Goal: Transaction & Acquisition: Purchase product/service

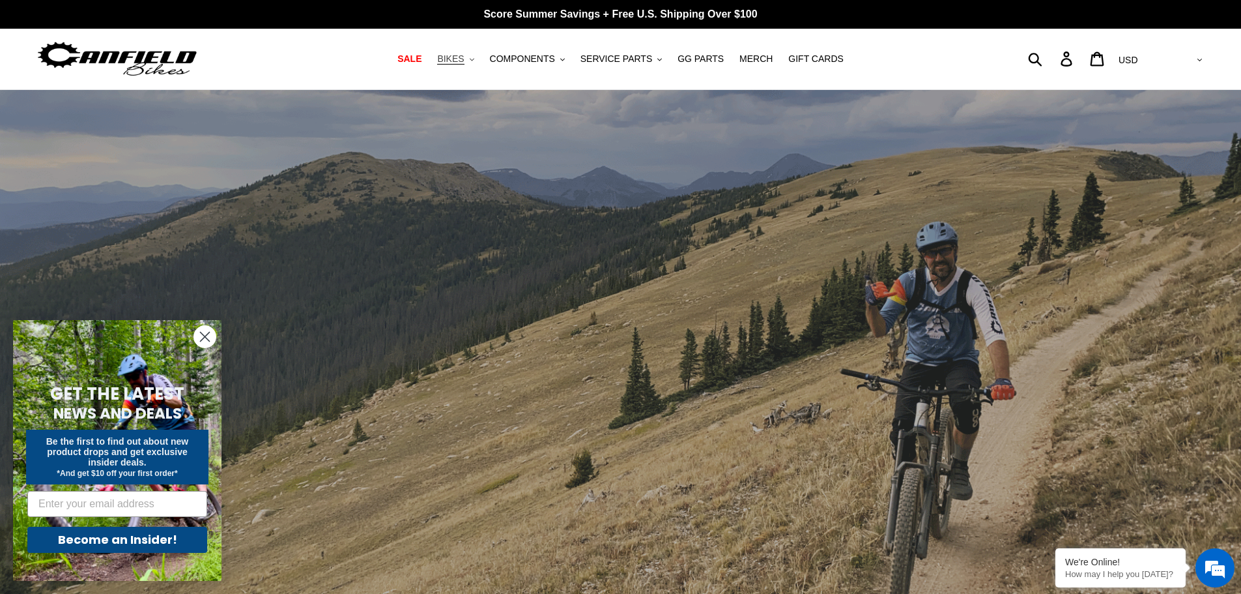
click at [474, 58] on icon ".cls-1{fill:#231f20}" at bounding box center [472, 59] width 5 height 5
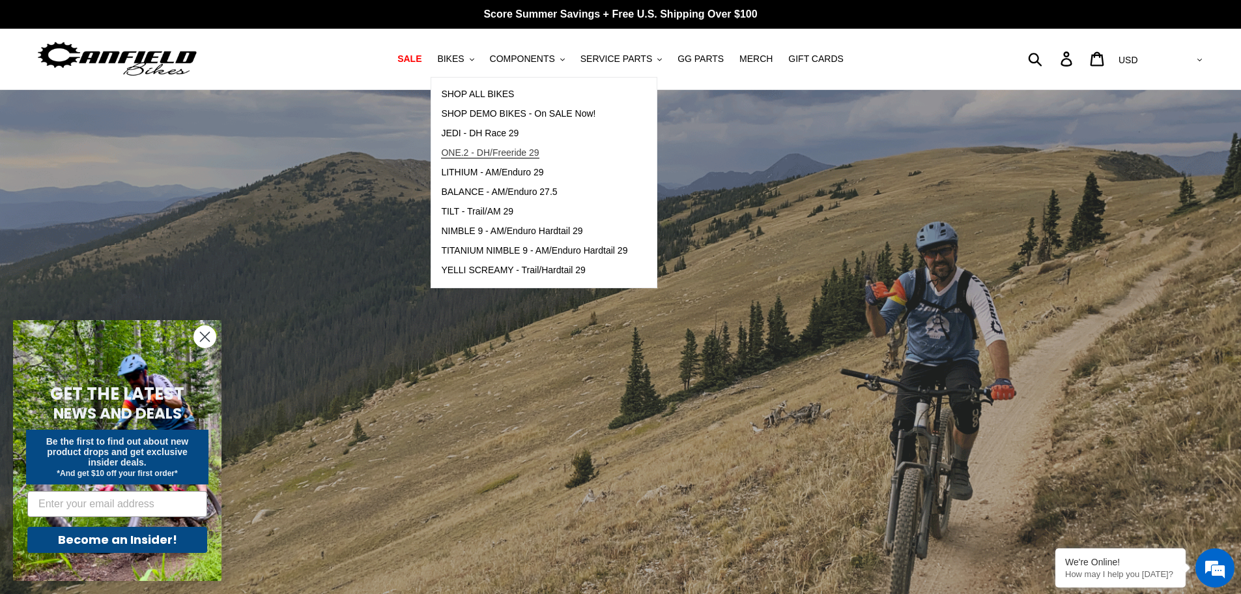
click at [512, 152] on span "ONE.2 - DH/Freeride 29" at bounding box center [490, 152] width 98 height 11
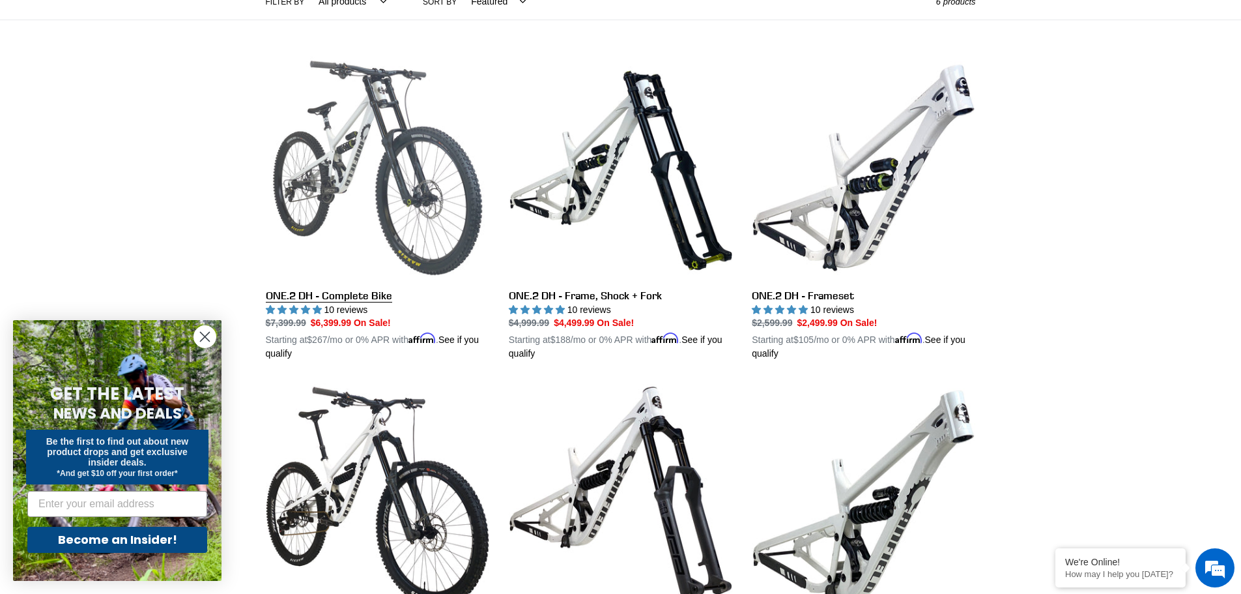
scroll to position [326, 0]
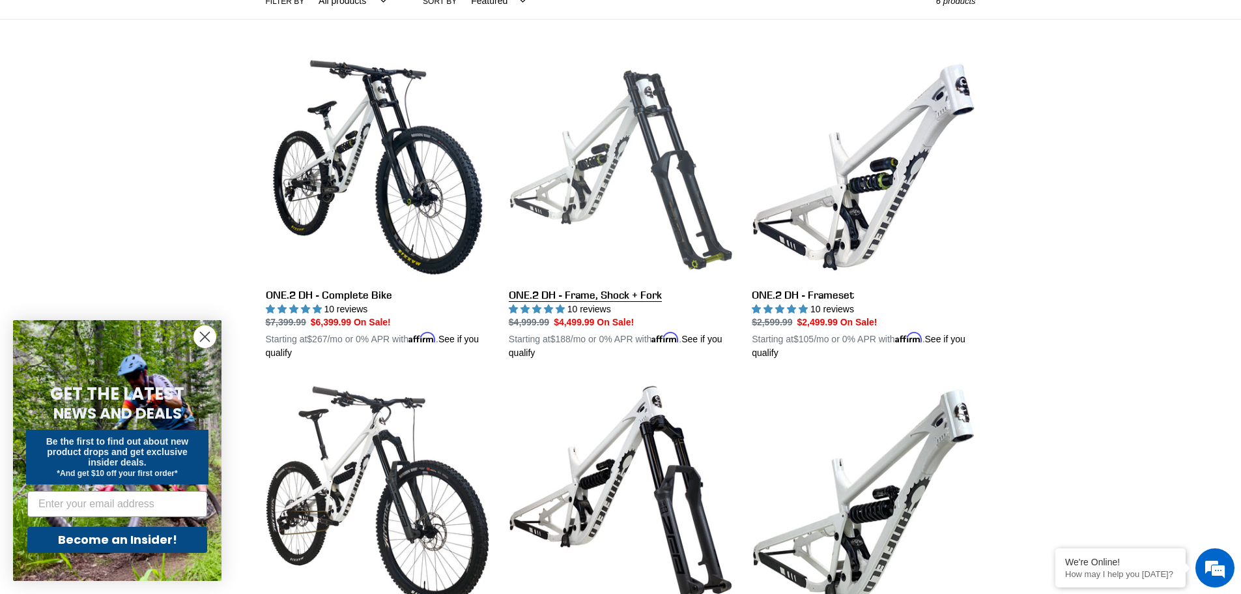
drag, startPoint x: 409, startPoint y: 226, endPoint x: 689, endPoint y: 83, distance: 315.0
click at [689, 83] on link "ONE.2 DH - Frame, Shock + Fork" at bounding box center [620, 207] width 223 height 305
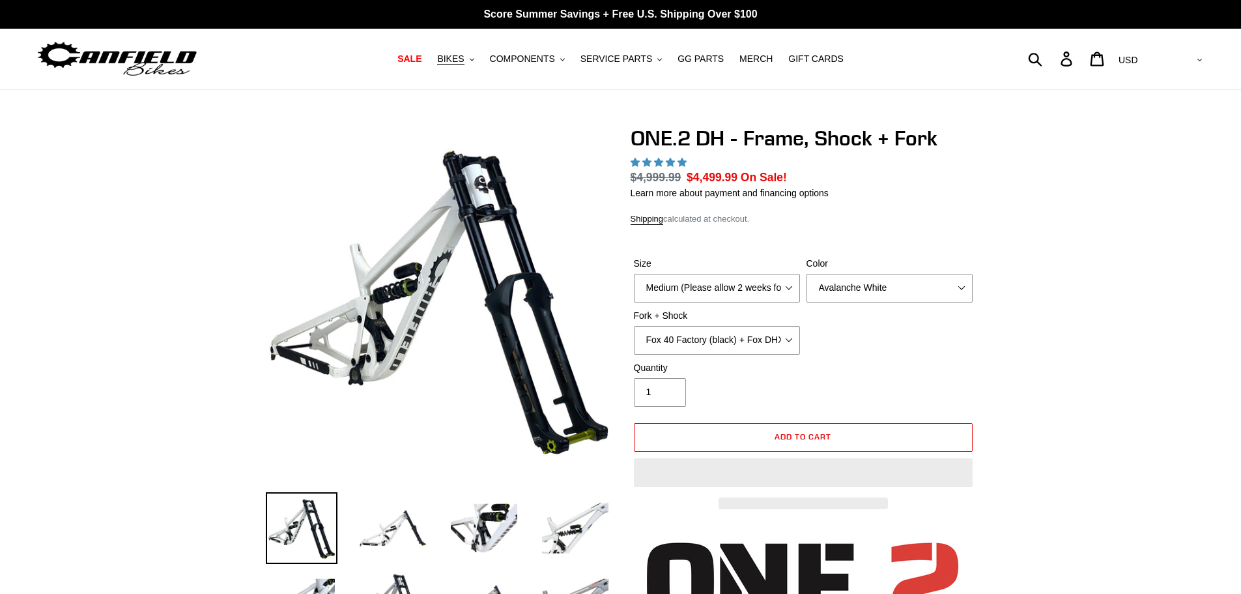
select select "highest-rating"
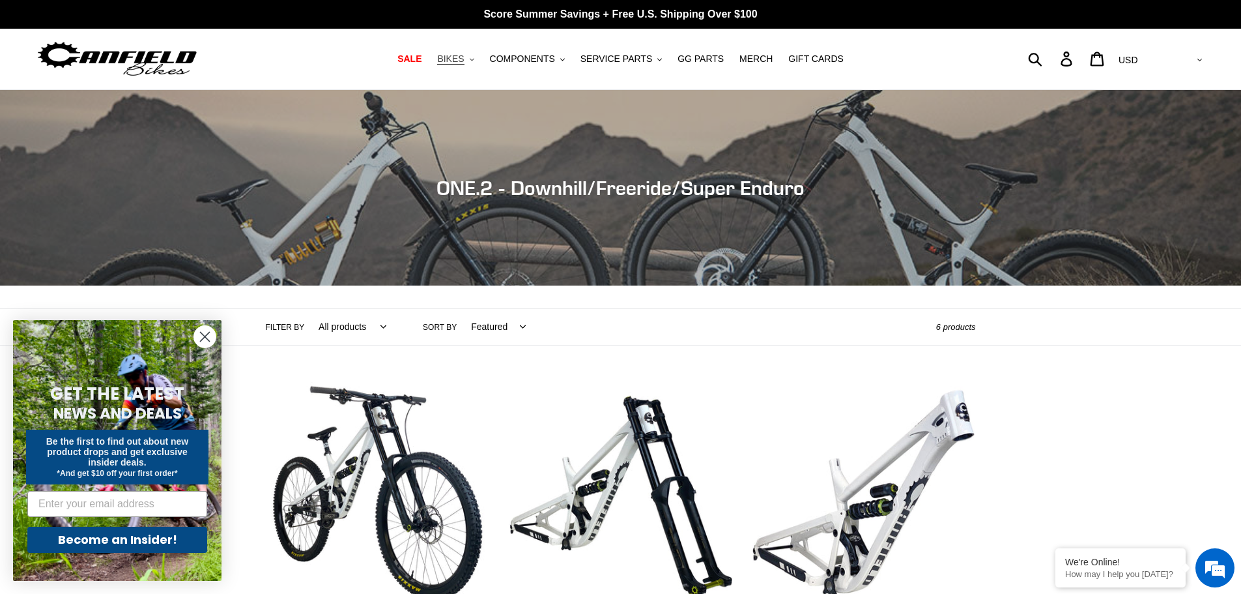
click at [477, 59] on button "BIKES .cls-1{fill:#231f20}" at bounding box center [456, 59] width 50 height 18
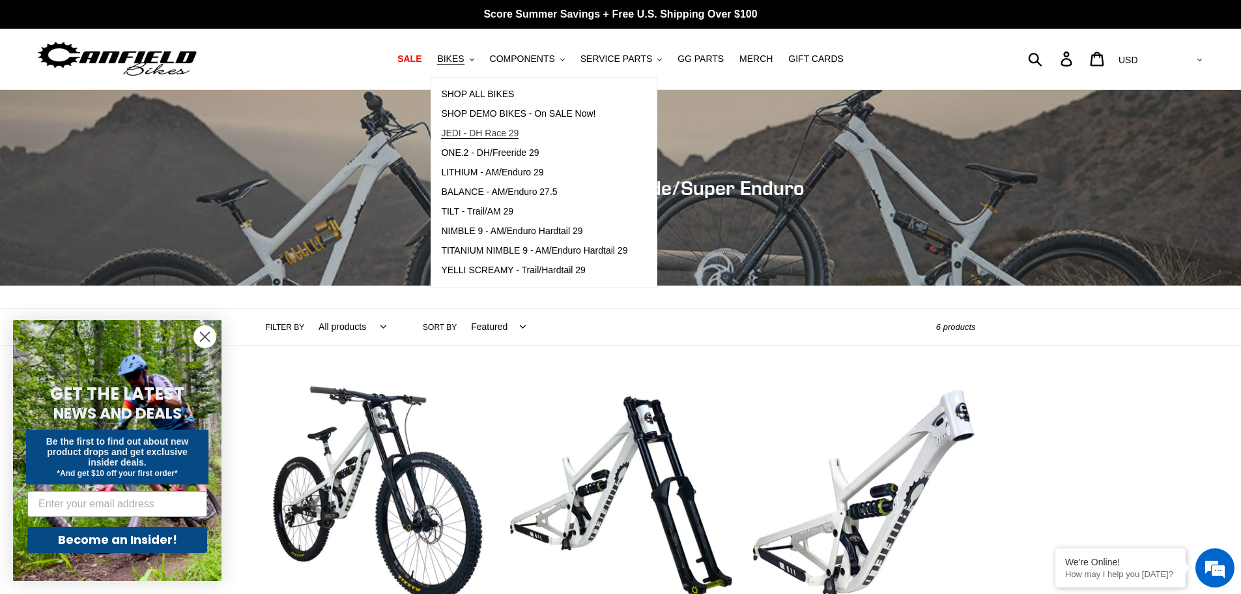
click at [489, 130] on span "JEDI - DH Race 29" at bounding box center [480, 133] width 78 height 11
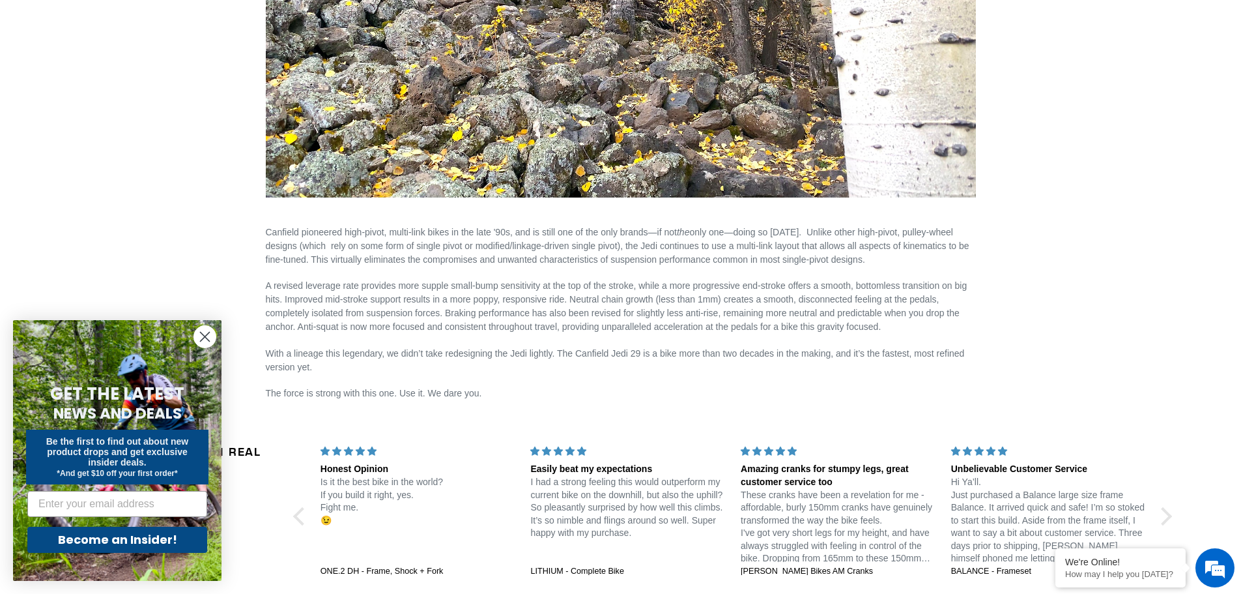
scroll to position [1824, 0]
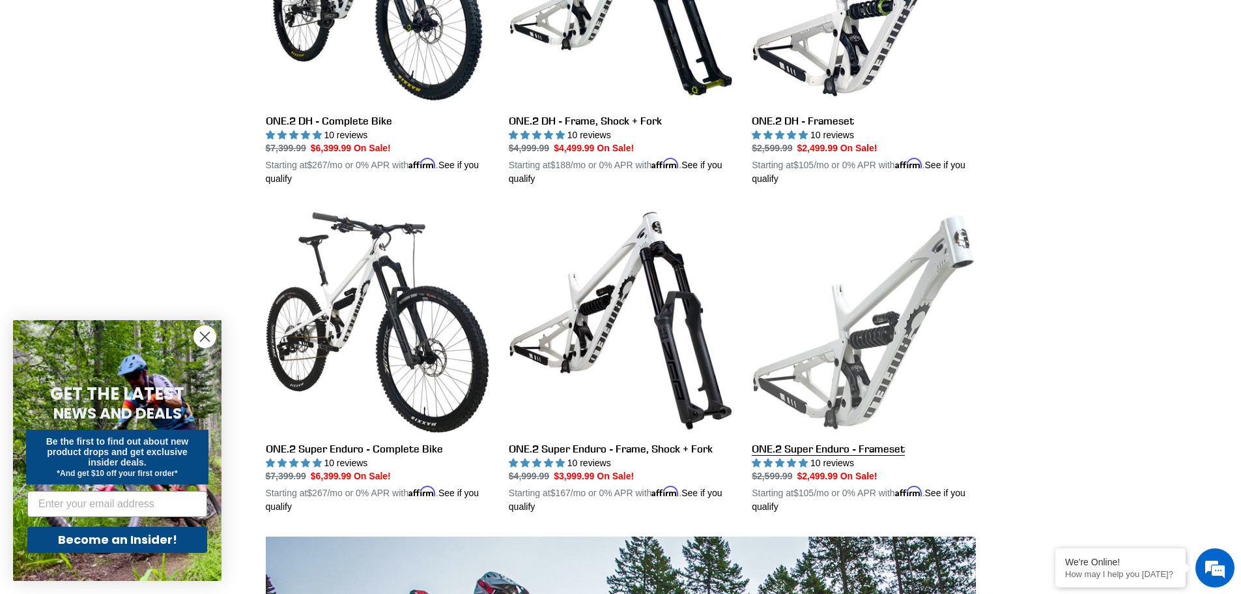
scroll to position [521, 0]
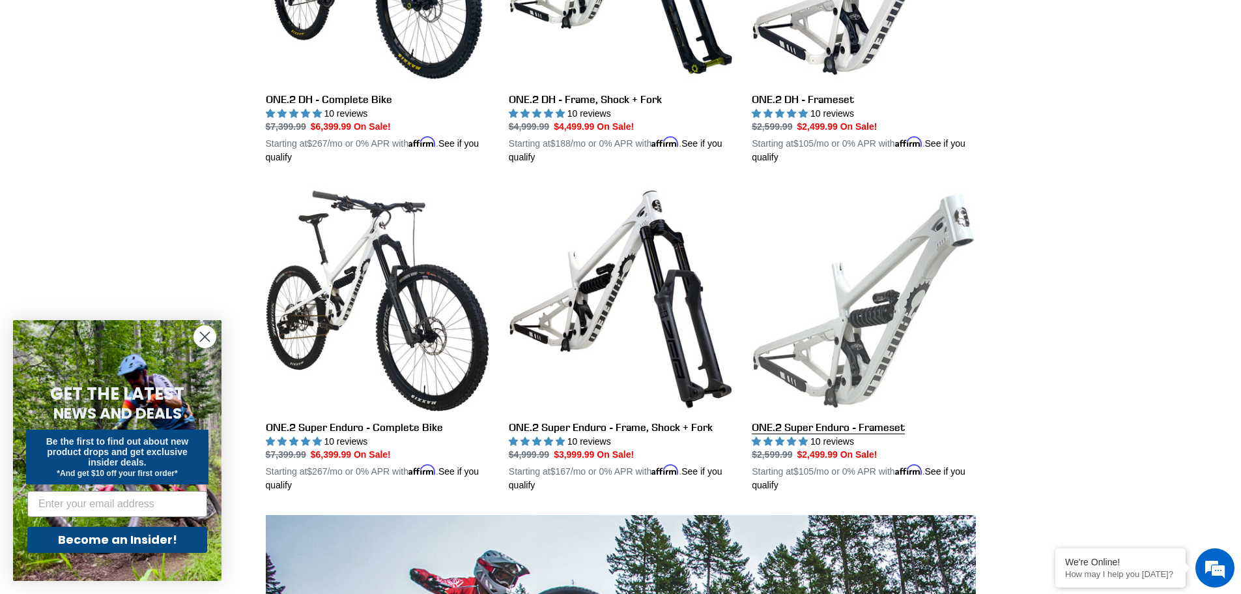
click at [846, 424] on link "ONE.2 Super Enduro - Frameset" at bounding box center [863, 339] width 223 height 305
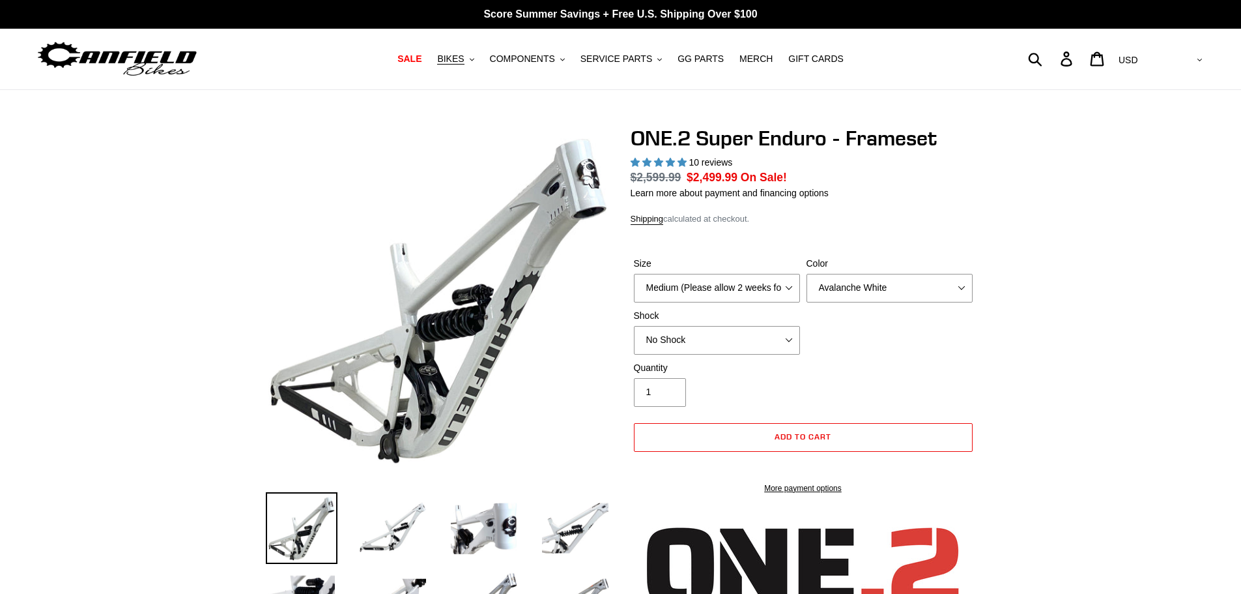
select select "highest-rating"
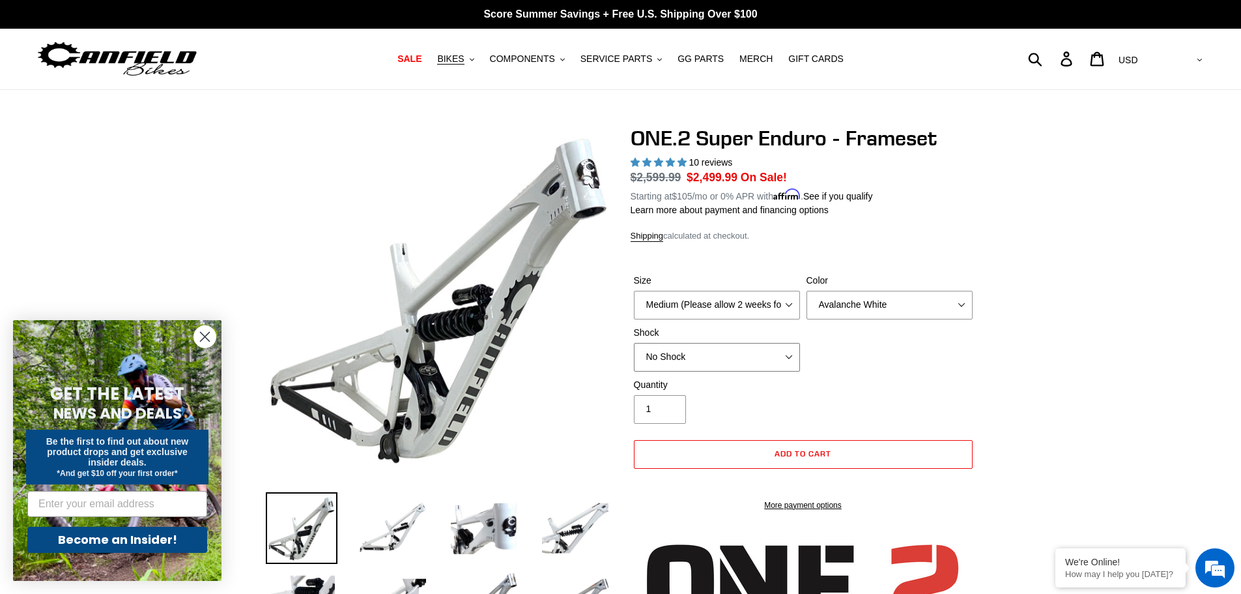
click at [751, 344] on select "No Shock RockShox Vivid Coil" at bounding box center [717, 357] width 166 height 29
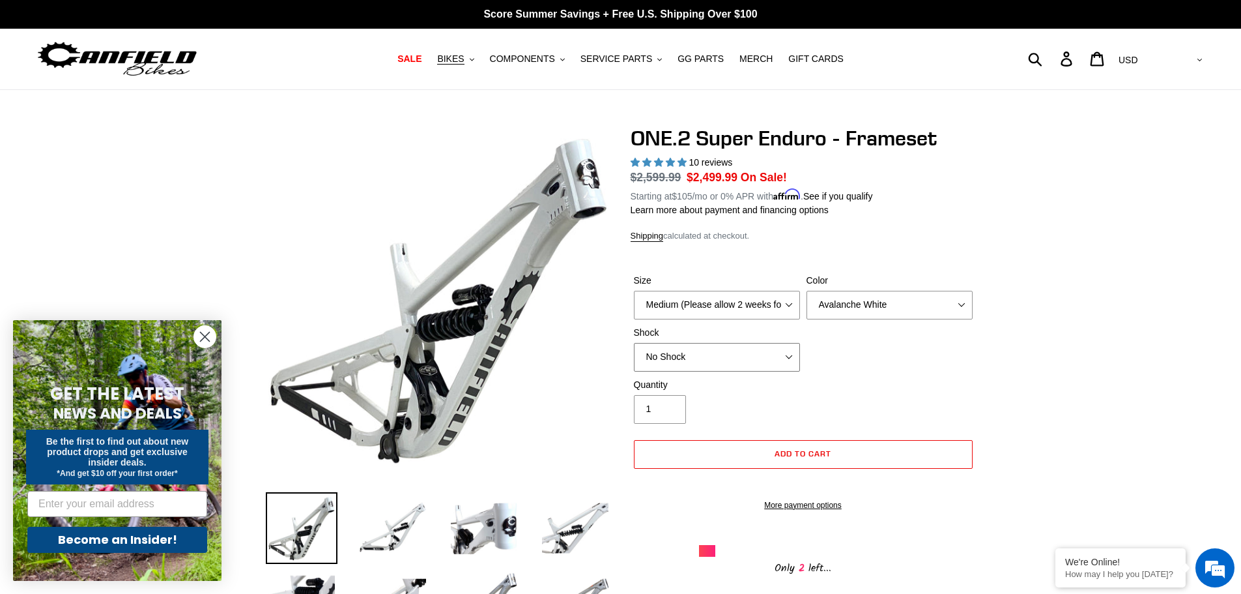
select select "RockShox Vivid Coil"
click at [634, 343] on select "No Shock RockShox Vivid Coil" at bounding box center [717, 357] width 166 height 29
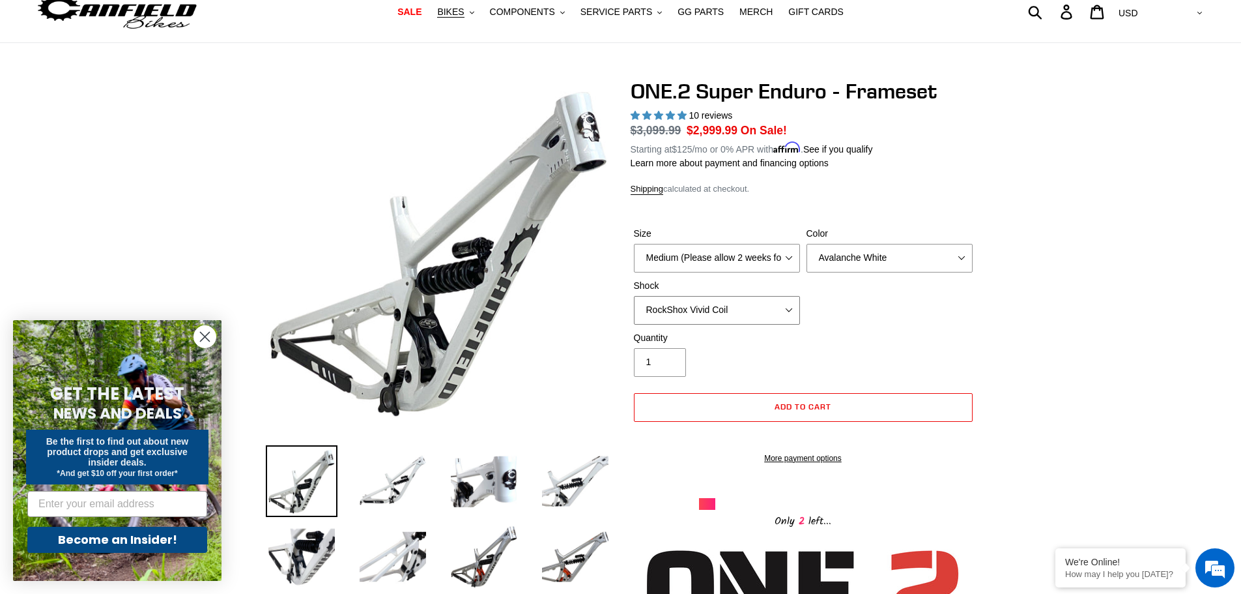
scroll to position [195, 0]
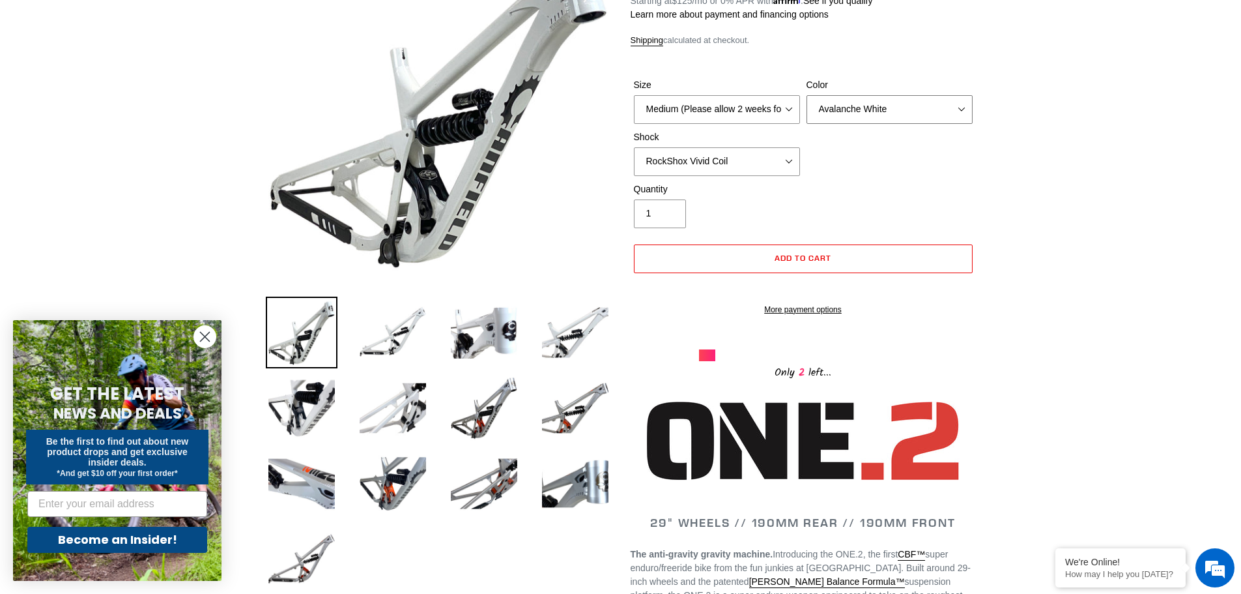
click at [903, 108] on select "Avalanche White Bentonite Grey" at bounding box center [890, 109] width 166 height 29
select select "Bentonite Grey"
click at [807, 95] on select "Avalanche White Bentonite Grey" at bounding box center [890, 109] width 166 height 29
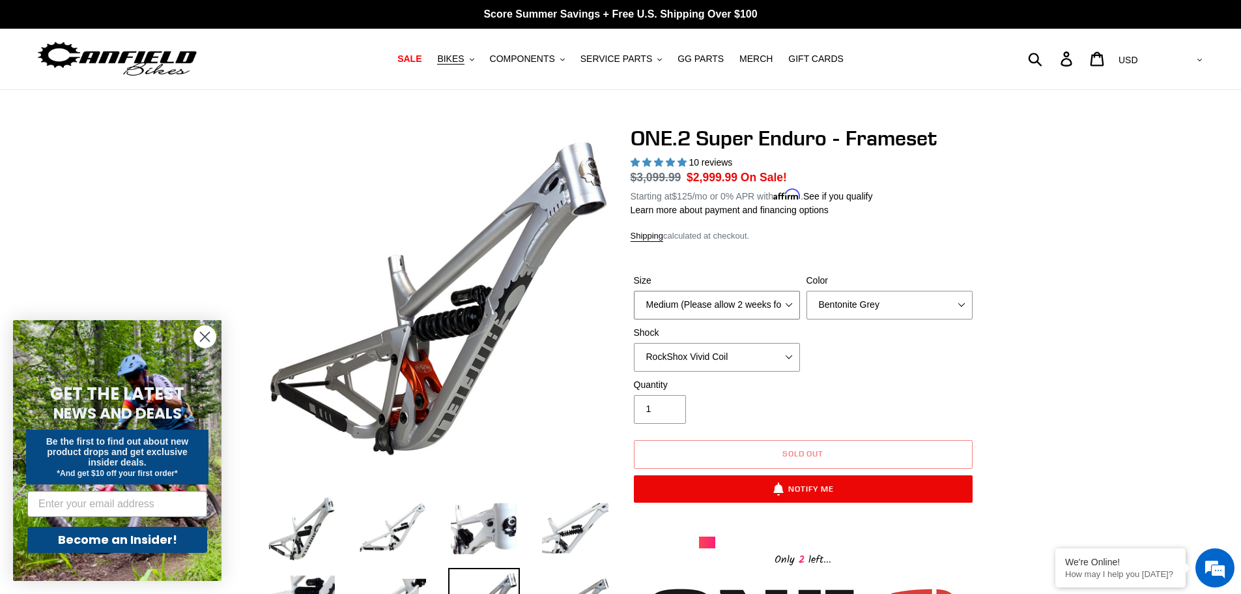
click at [753, 304] on select "Medium (Please allow 2 weeks for delivery) Large (Sold Out)" at bounding box center [717, 305] width 166 height 29
click at [634, 291] on select "Medium (Please allow 2 weeks for delivery) Large (Sold Out)" at bounding box center [717, 305] width 166 height 29
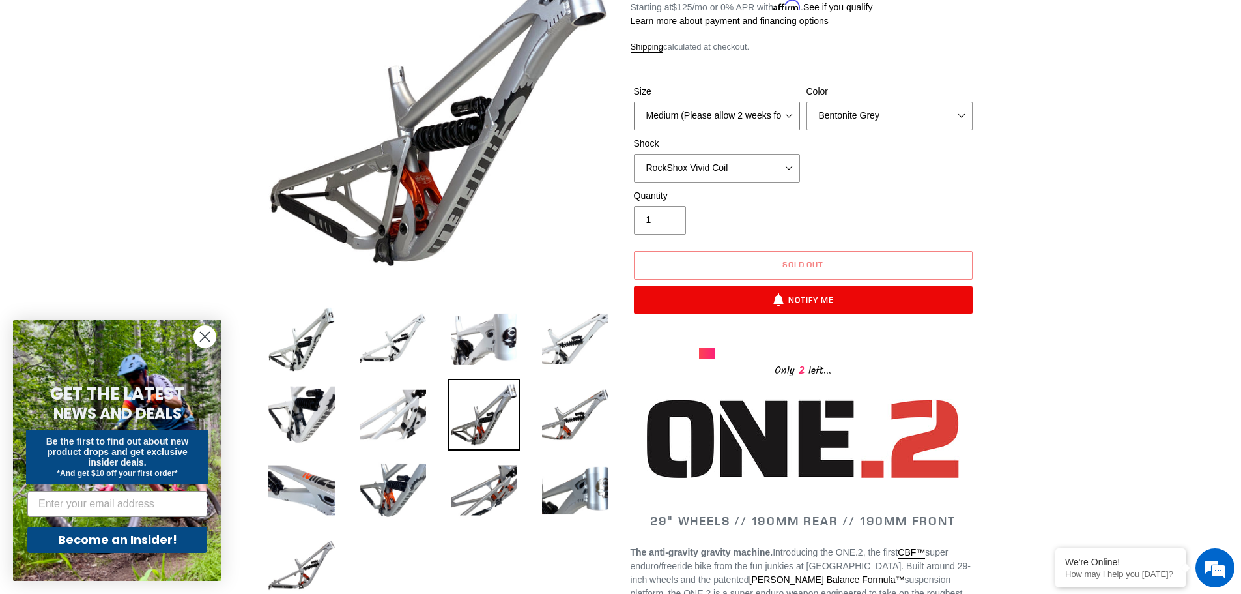
scroll to position [65, 0]
